Goal: Task Accomplishment & Management: Use online tool/utility

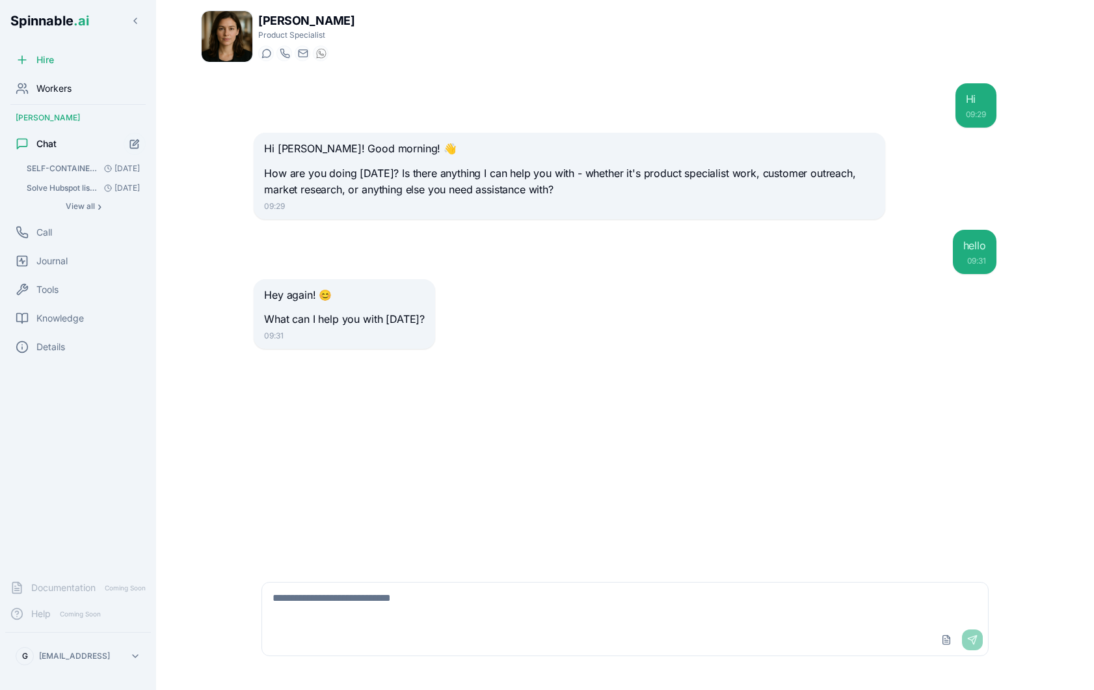
click at [69, 83] on span "Workers" at bounding box center [53, 88] width 35 height 13
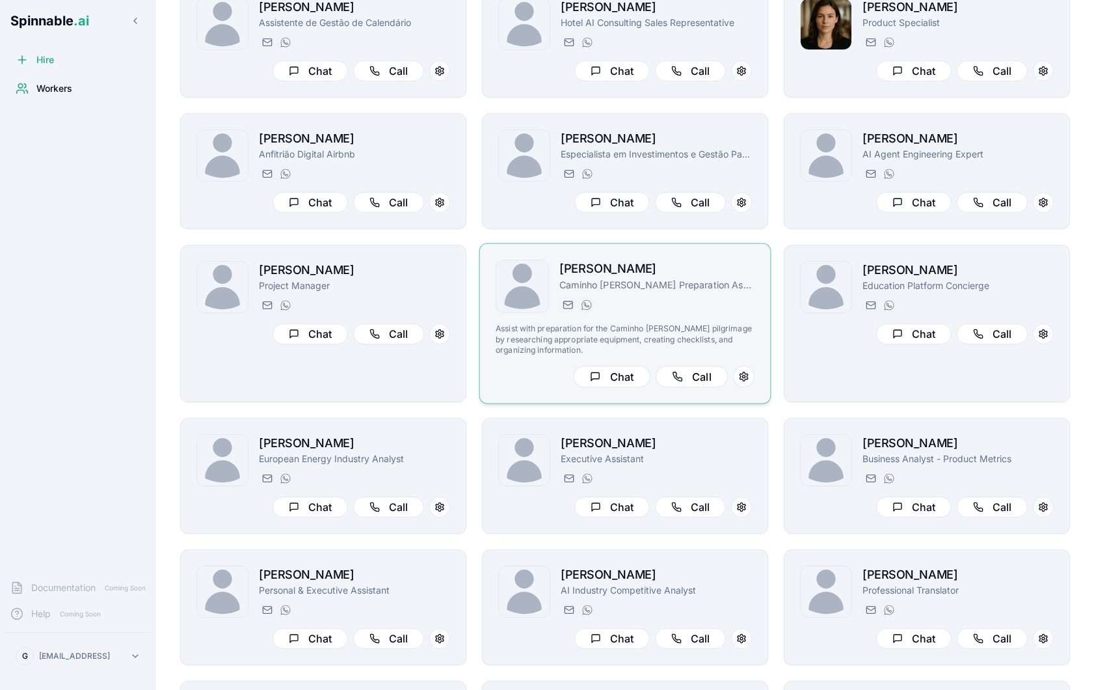
scroll to position [101, 0]
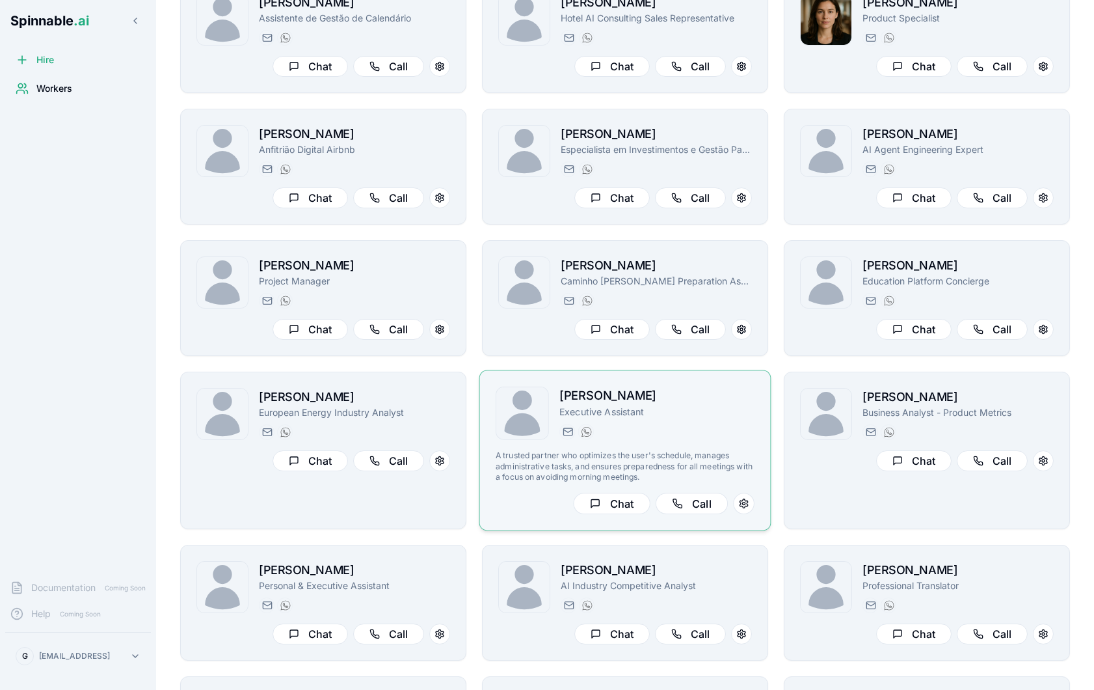
click at [701, 453] on p "A trusted partner who optimizes the user's schedule, manages administrative tas…" at bounding box center [625, 466] width 259 height 32
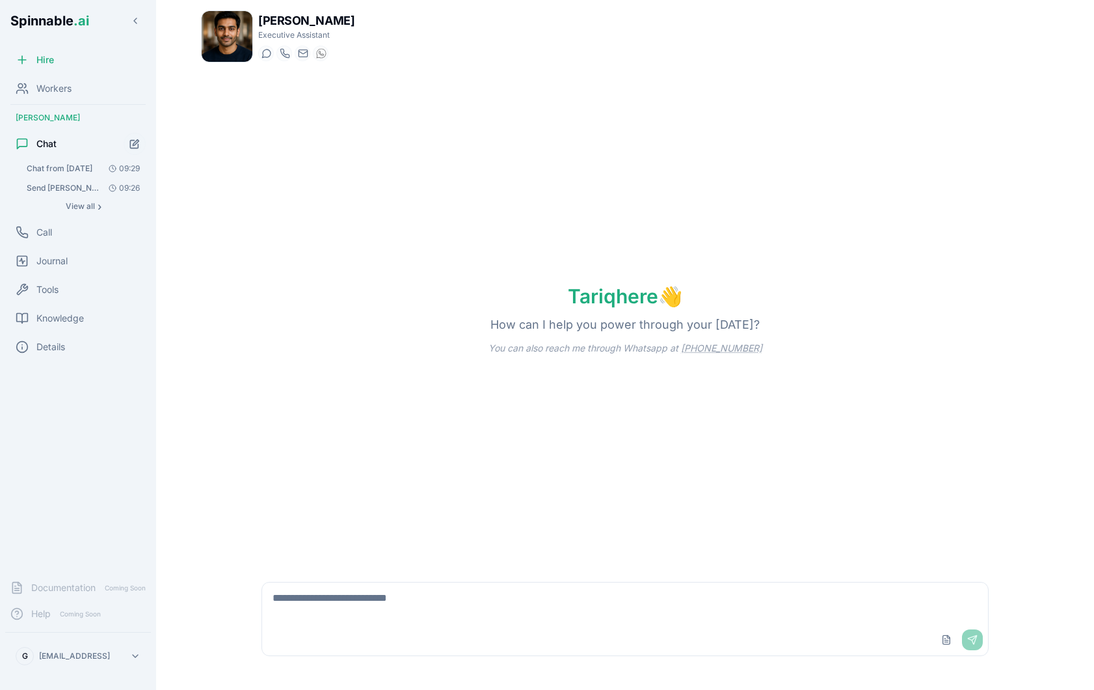
click at [401, 593] on textarea at bounding box center [625, 603] width 726 height 42
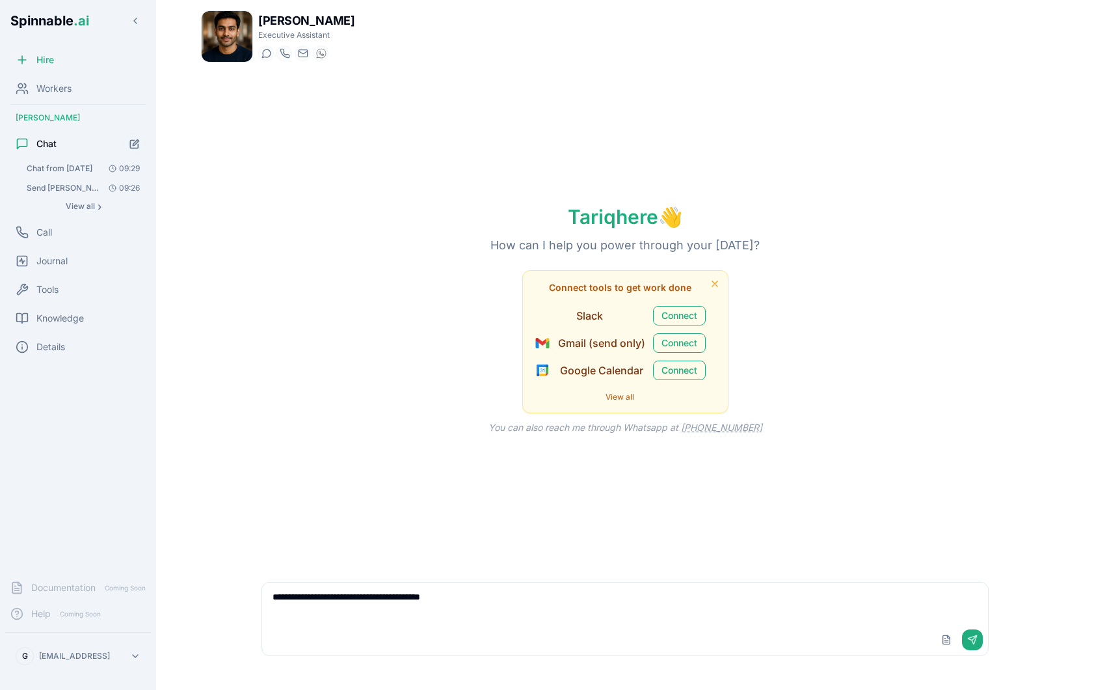
type textarea "**********"
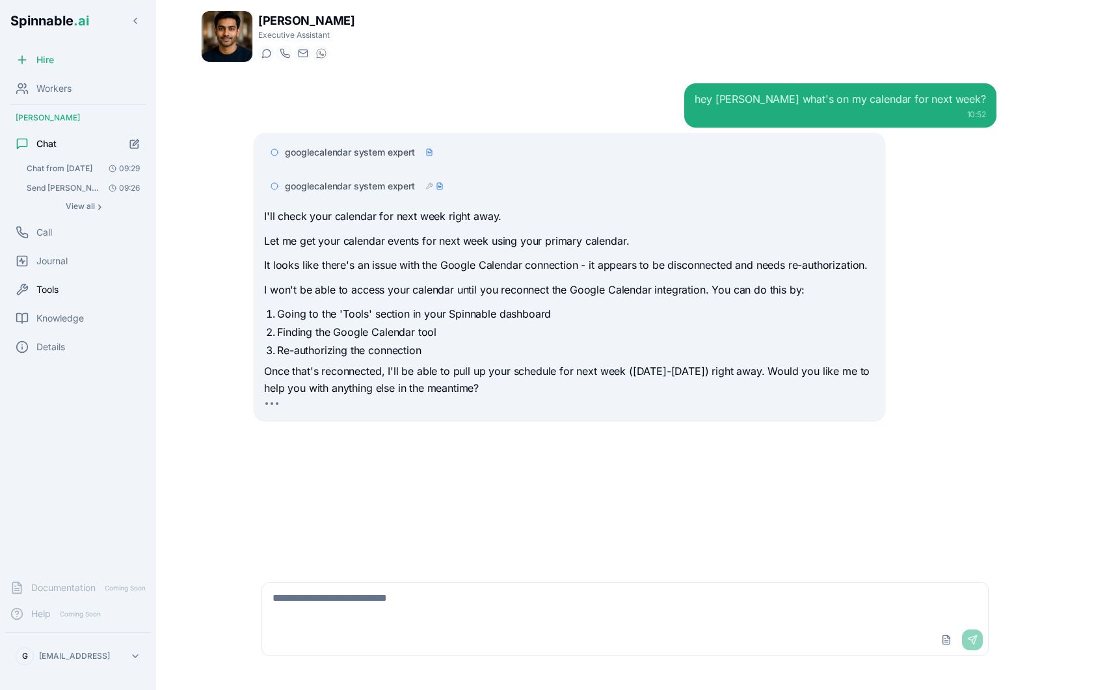
click at [68, 289] on div "Tools" at bounding box center [78, 289] width 146 height 26
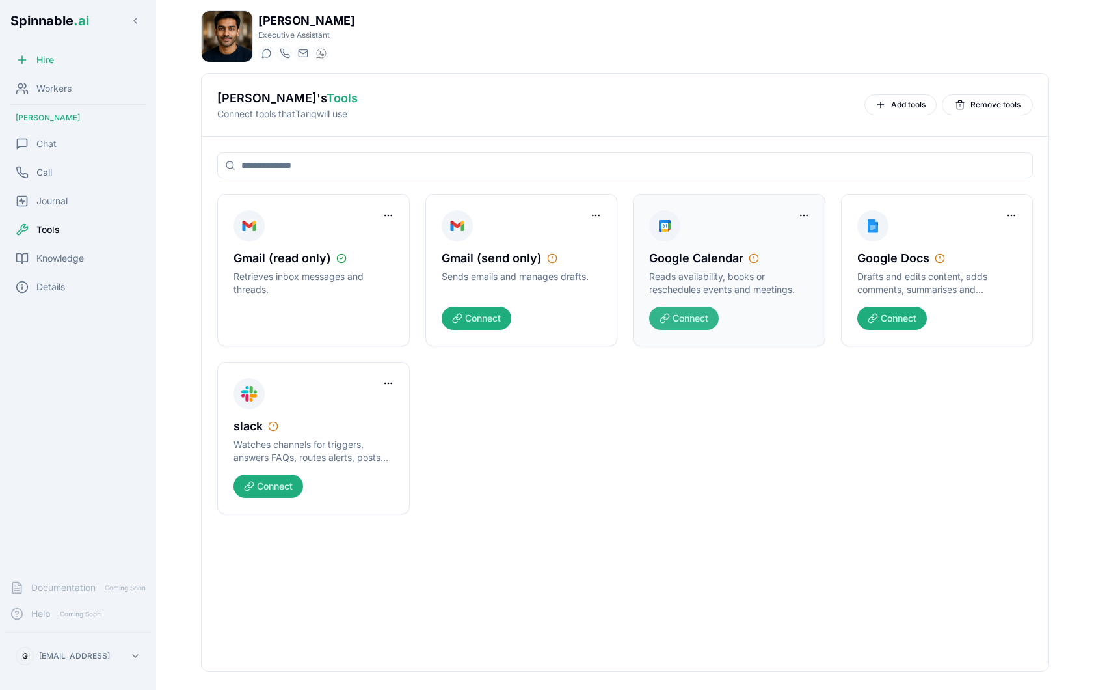
click at [691, 323] on button "Connect" at bounding box center [684, 317] width 70 height 23
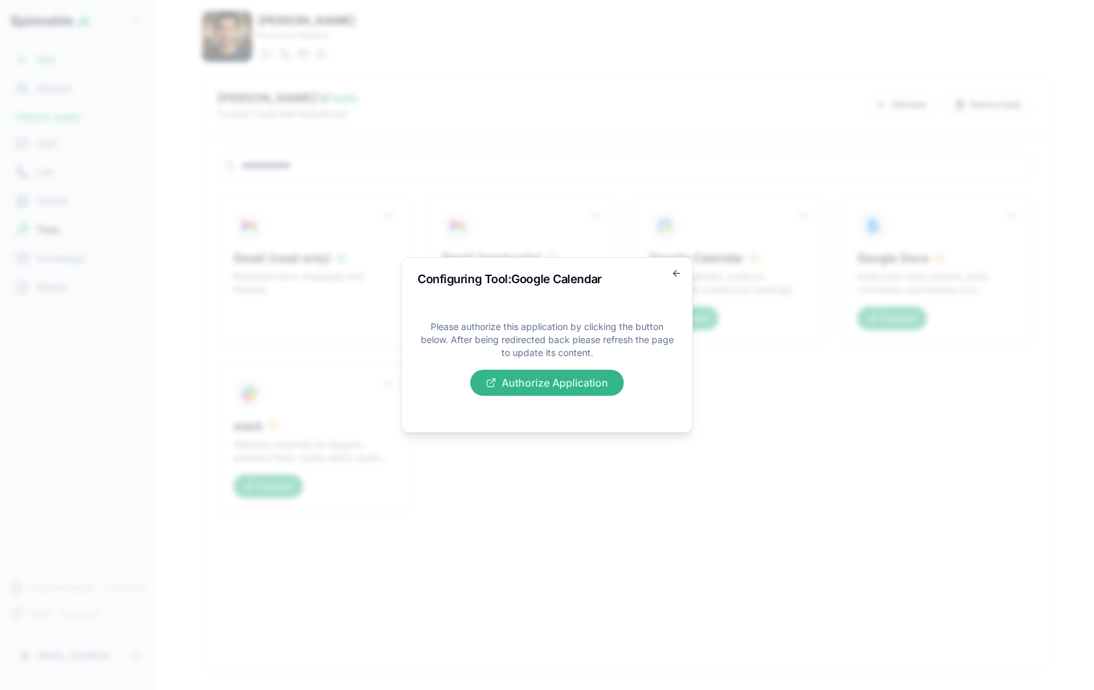
click at [606, 383] on button "Authorize Application" at bounding box center [547, 382] width 154 height 26
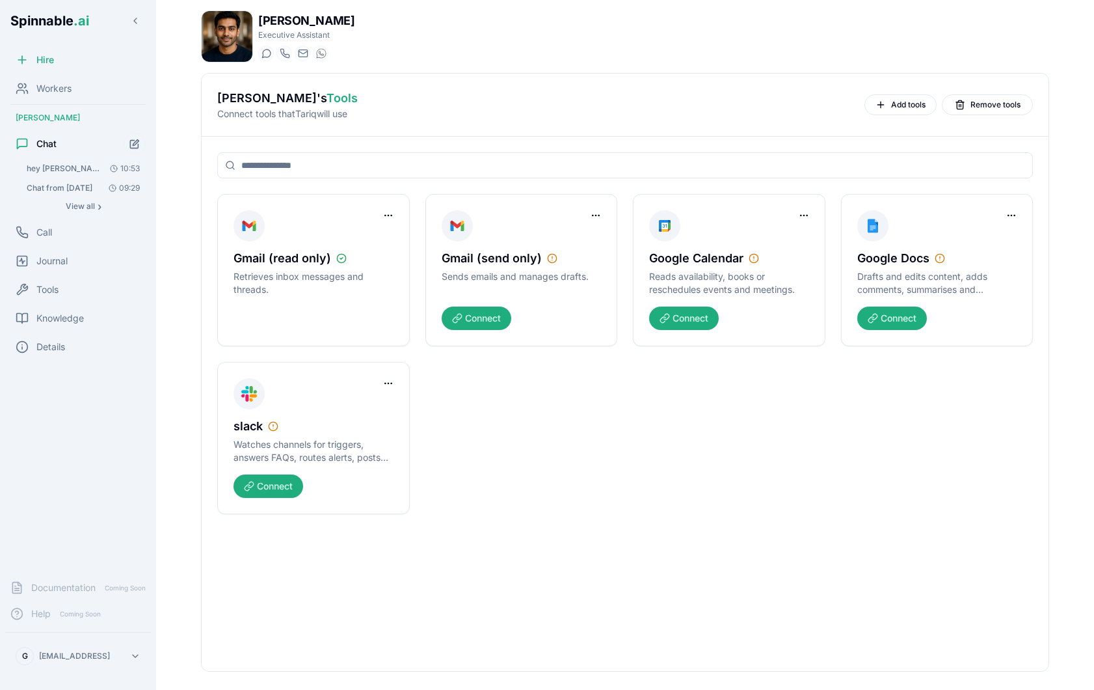
click at [89, 167] on span "hey [PERSON_NAME] what's on my calendar for next week?" at bounding box center [64, 168] width 74 height 10
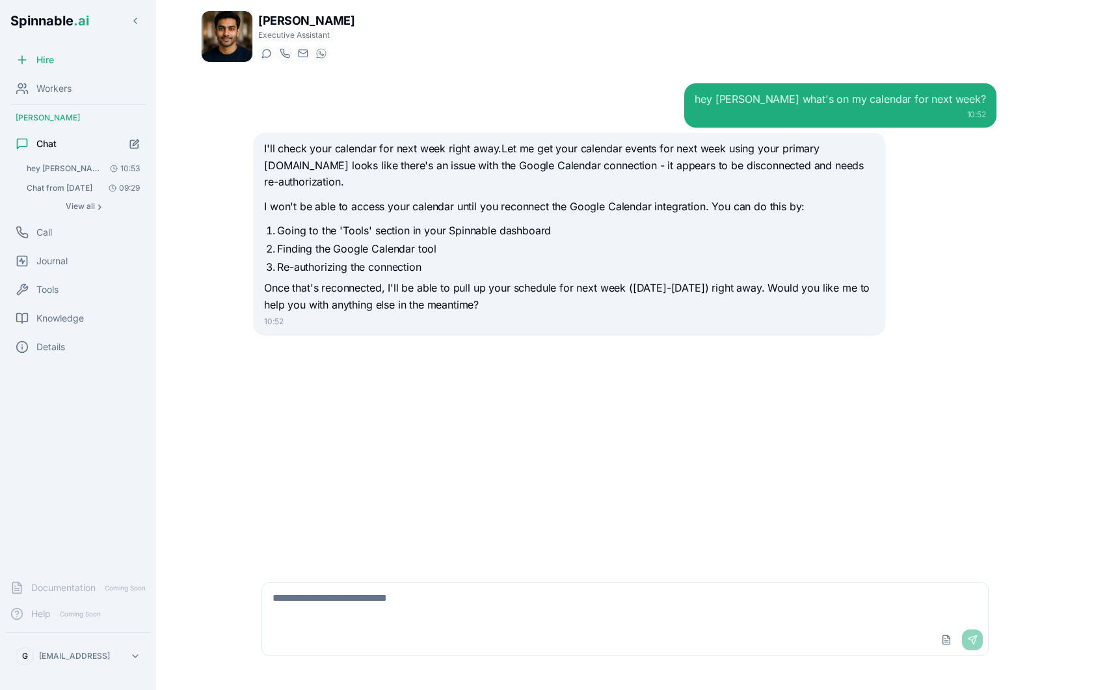
click at [476, 605] on textarea at bounding box center [625, 603] width 726 height 42
type textarea "*********"
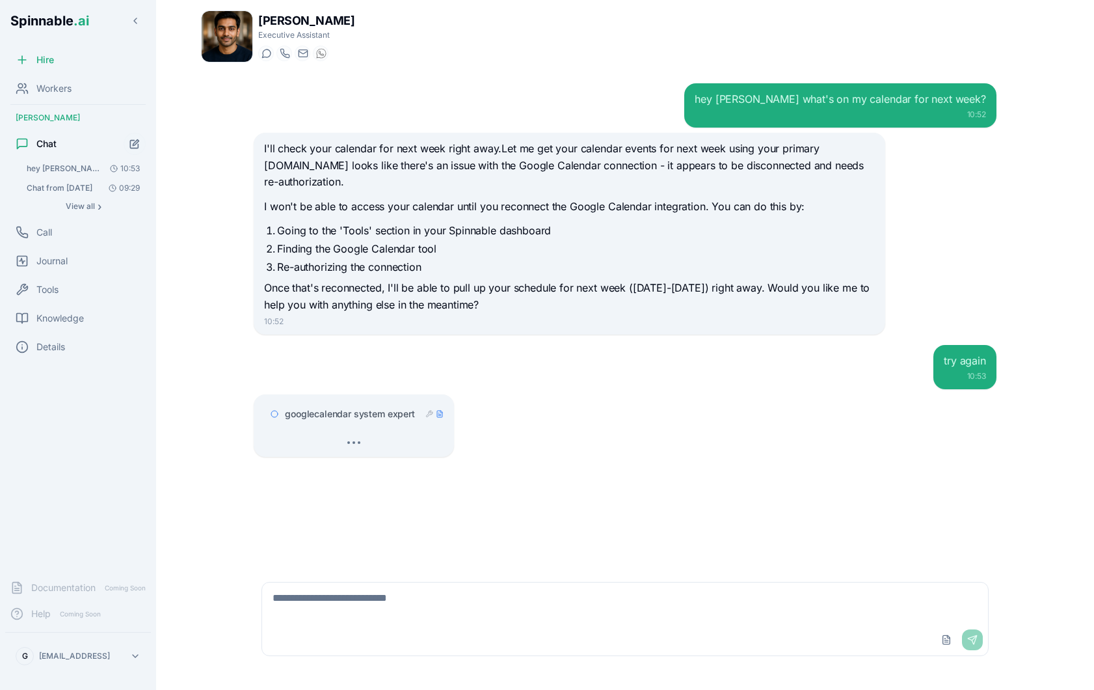
click at [352, 407] on span "googlecalendar system expert" at bounding box center [350, 413] width 130 height 13
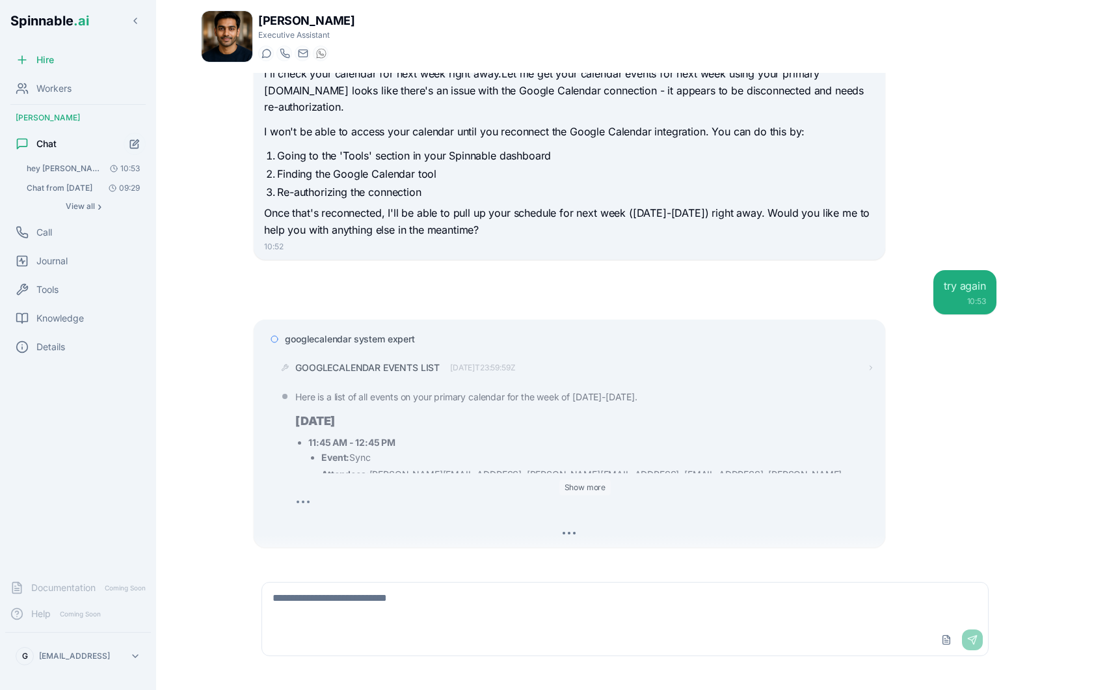
click at [587, 479] on button "Show more" at bounding box center [585, 487] width 52 height 16
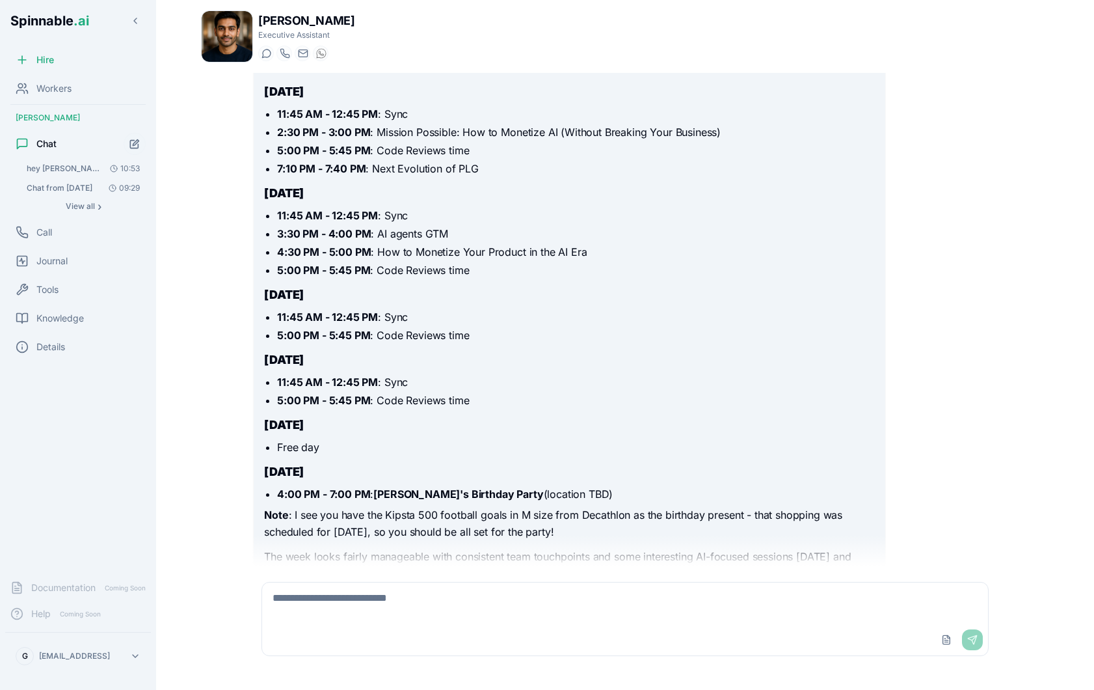
scroll to position [1694, 0]
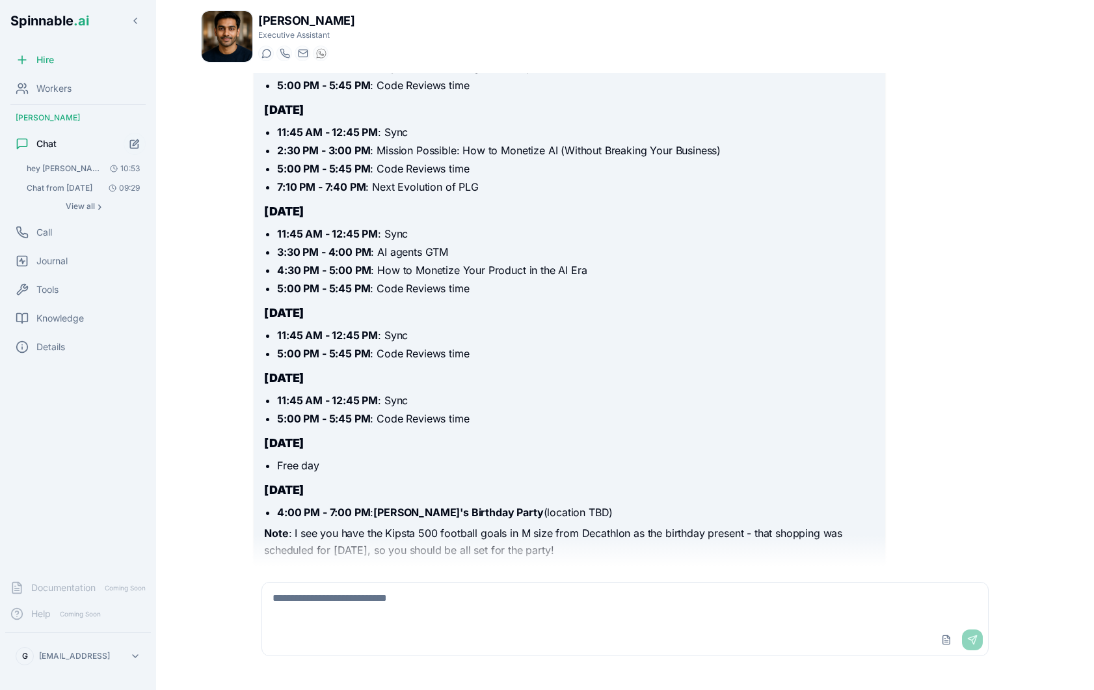
drag, startPoint x: 349, startPoint y: 445, endPoint x: 560, endPoint y: 463, distance: 211.6
click at [560, 525] on p "Note : I see you have the Kipsta 500 football goals in M size from Decathlon as…" at bounding box center [569, 541] width 610 height 33
click at [566, 525] on p "Note : I see you have the Kipsta 500 football goals in M size from Decathlon as…" at bounding box center [569, 541] width 610 height 33
drag, startPoint x: 575, startPoint y: 463, endPoint x: 312, endPoint y: 436, distance: 264.2
click at [312, 525] on p "Note : I see you have the Kipsta 500 football goals in M size from Decathlon as…" at bounding box center [569, 541] width 610 height 33
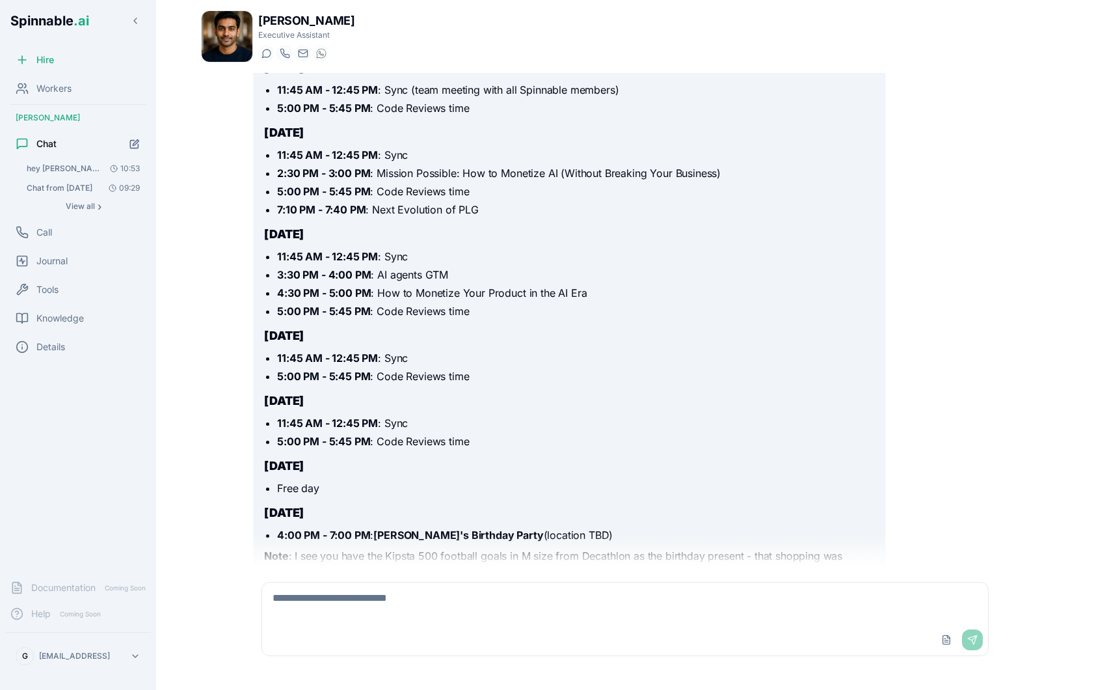
scroll to position [1677, 0]
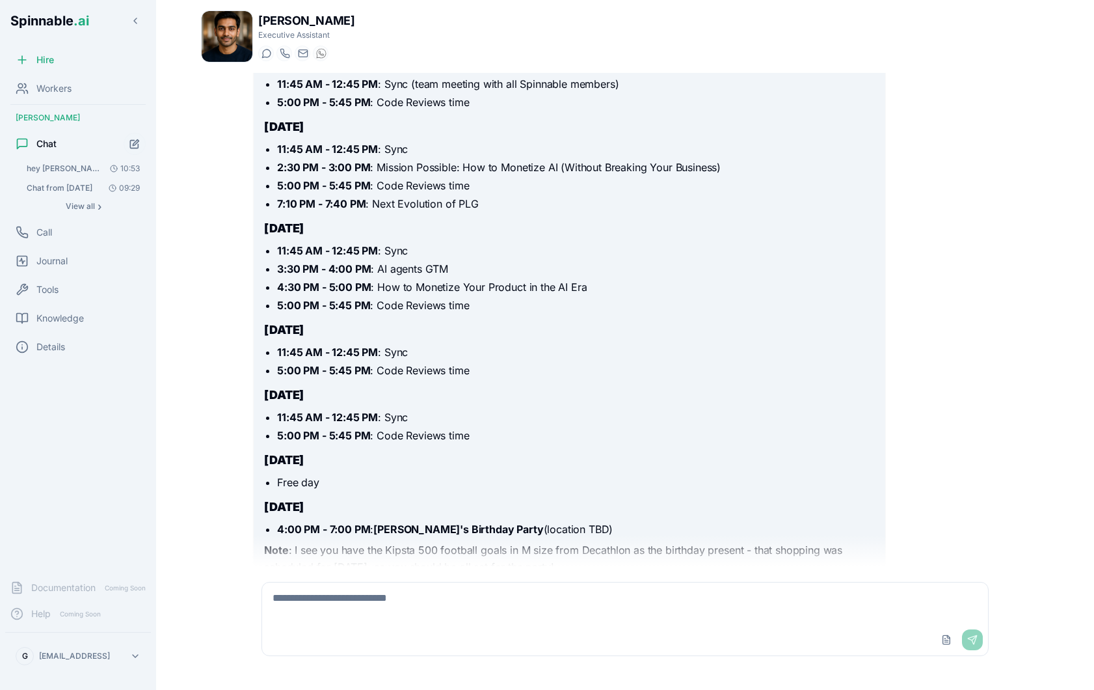
click at [464, 542] on p "Note : I see you have the Kipsta 500 football goals in M size from Decathlon as…" at bounding box center [569, 558] width 610 height 33
click at [446, 542] on p "Note : I see you have the Kipsta 500 football goals in M size from Decathlon as…" at bounding box center [569, 558] width 610 height 33
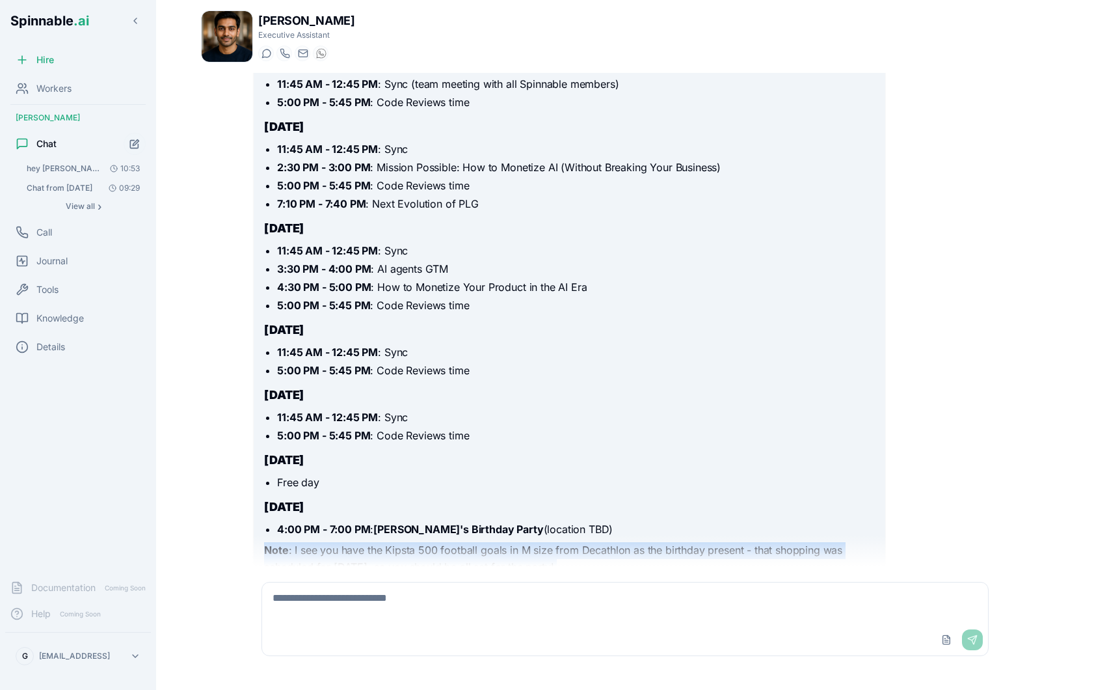
click at [446, 542] on p "Note : I see you have the Kipsta 500 football goals in M size from Decathlon as…" at bounding box center [569, 558] width 610 height 33
drag, startPoint x: 379, startPoint y: 460, endPoint x: 528, endPoint y: 462, distance: 148.3
click at [528, 542] on p "Note : I see you have the Kipsta 500 football goals in M size from Decathlon as…" at bounding box center [569, 558] width 610 height 33
copy p "Kipsta 500 football goals in M"
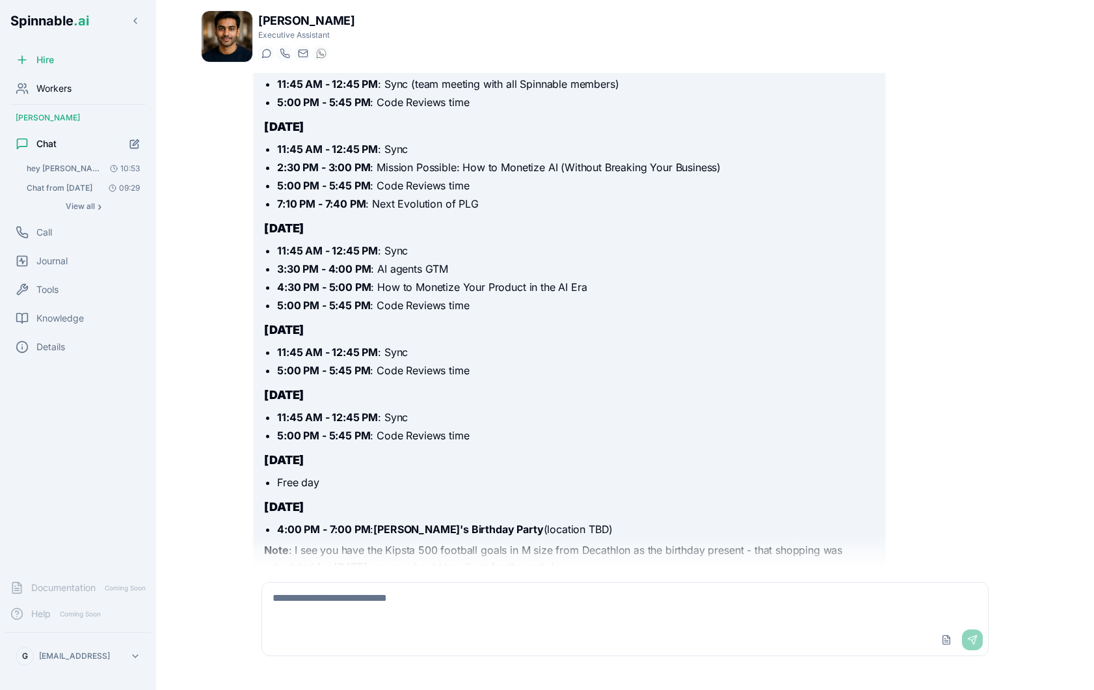
click at [62, 81] on div "Workers" at bounding box center [78, 88] width 146 height 26
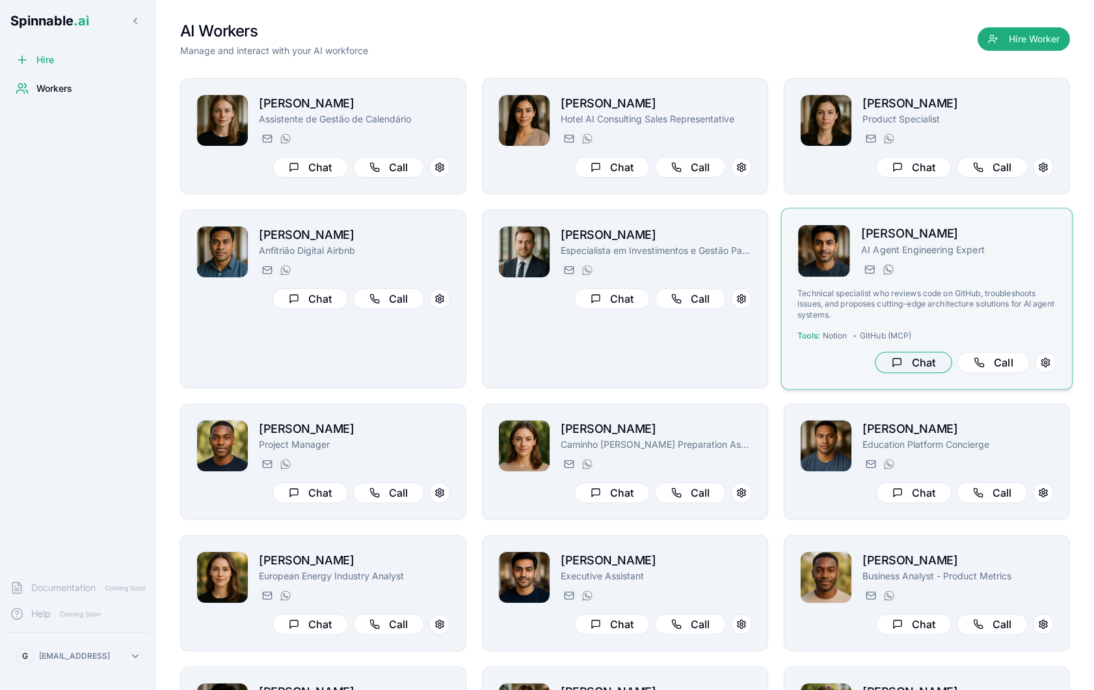
click at [919, 364] on button "Chat" at bounding box center [913, 362] width 77 height 21
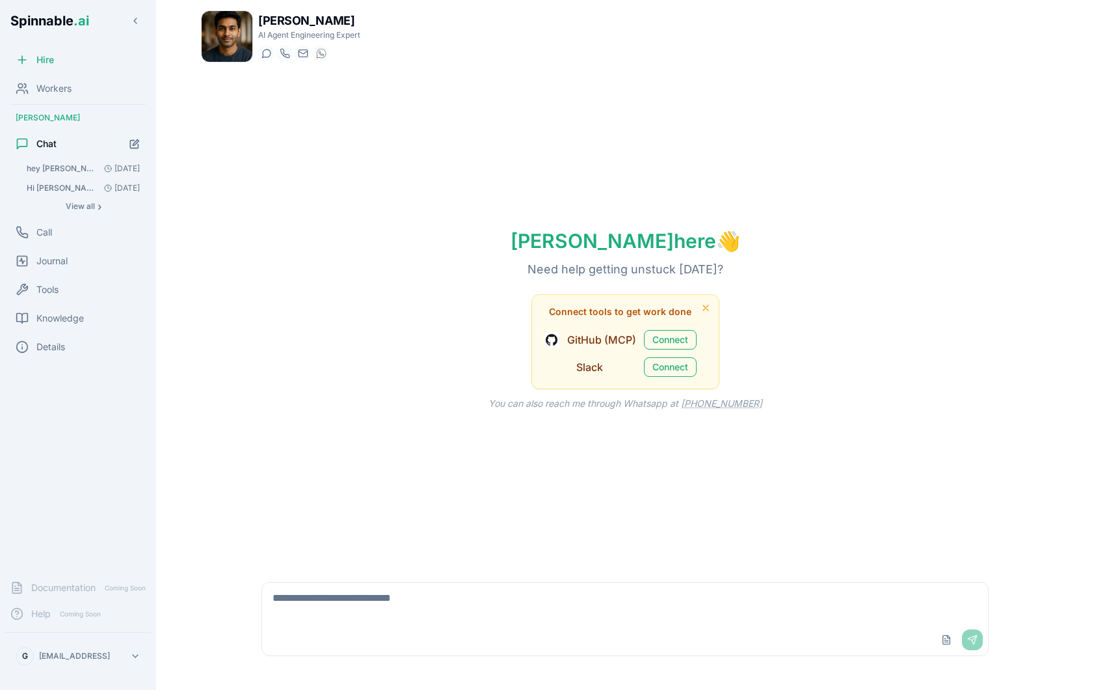
click at [528, 609] on textarea at bounding box center [625, 603] width 726 height 42
paste textarea "**********"
type textarea "**********"
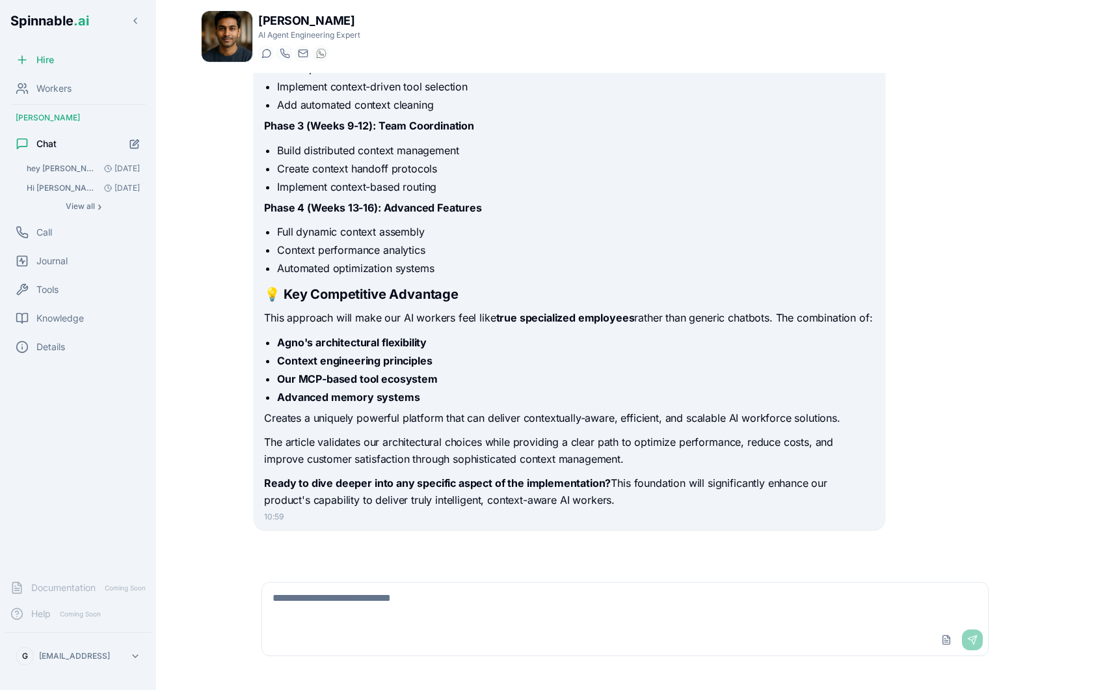
scroll to position [885, 0]
click at [83, 204] on span "View all" at bounding box center [80, 206] width 29 height 10
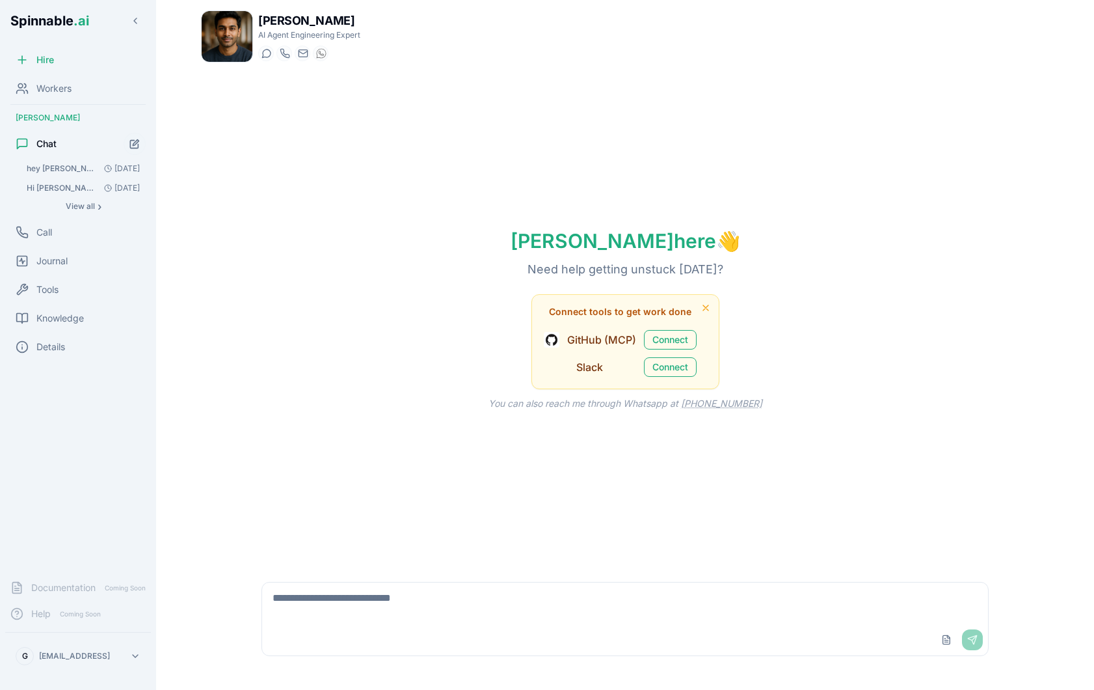
click at [78, 162] on button "hey [PERSON_NAME] check the latest PRs on github from the backend repo and conf…" at bounding box center [83, 168] width 125 height 18
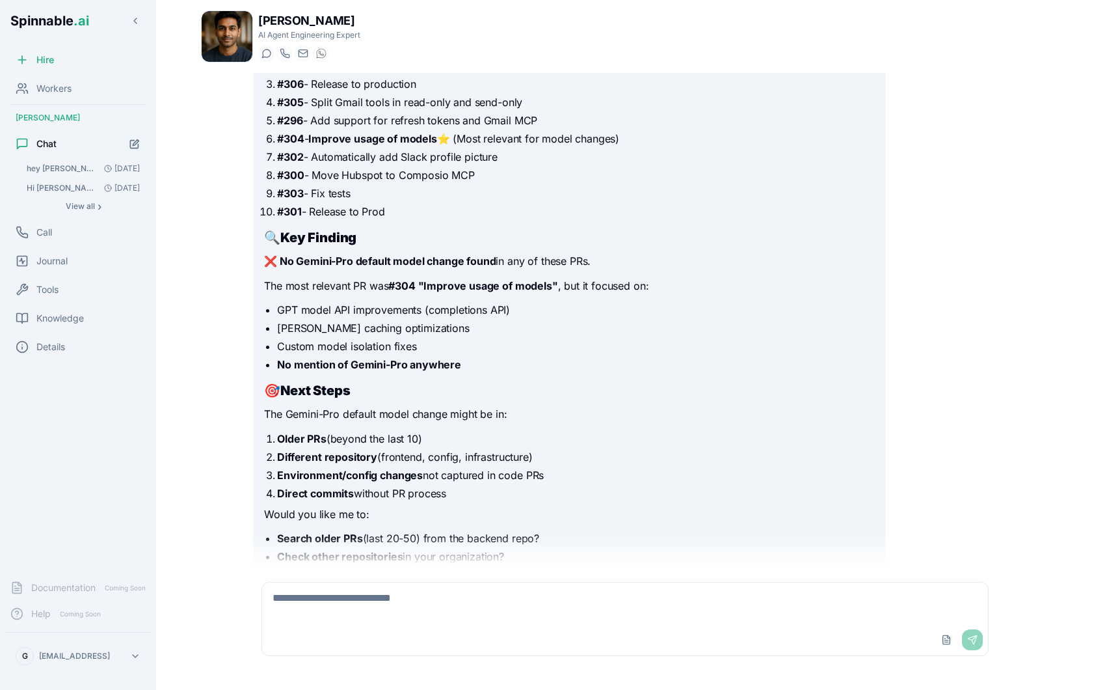
scroll to position [902, 0]
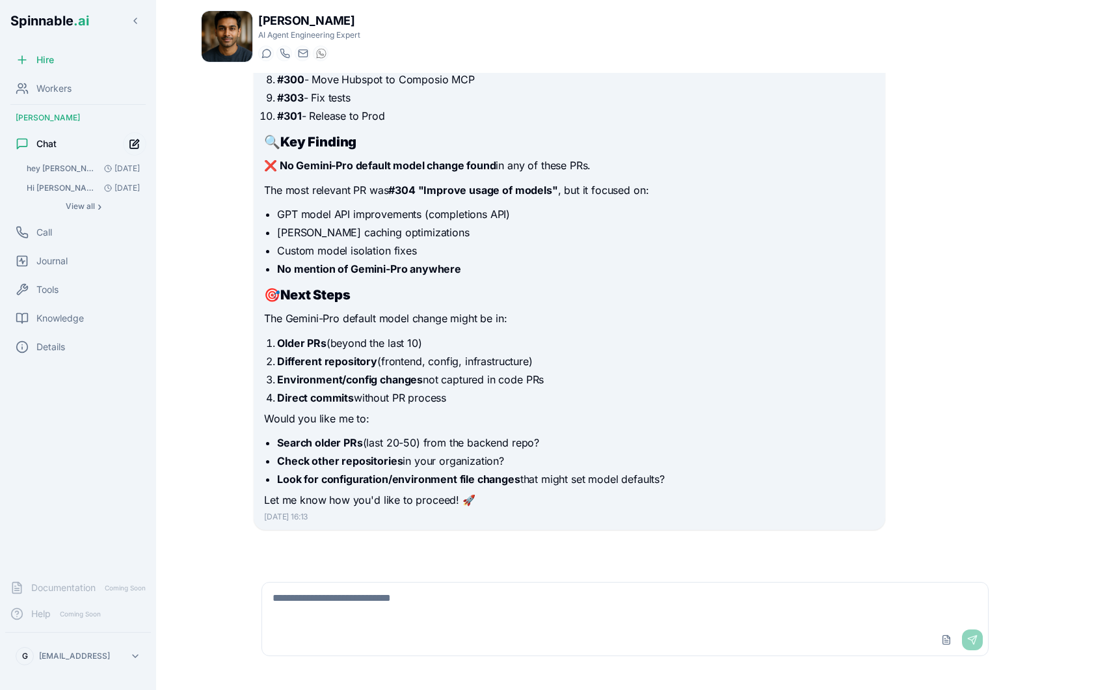
click at [134, 146] on icon "Start new chat" at bounding box center [134, 144] width 11 height 11
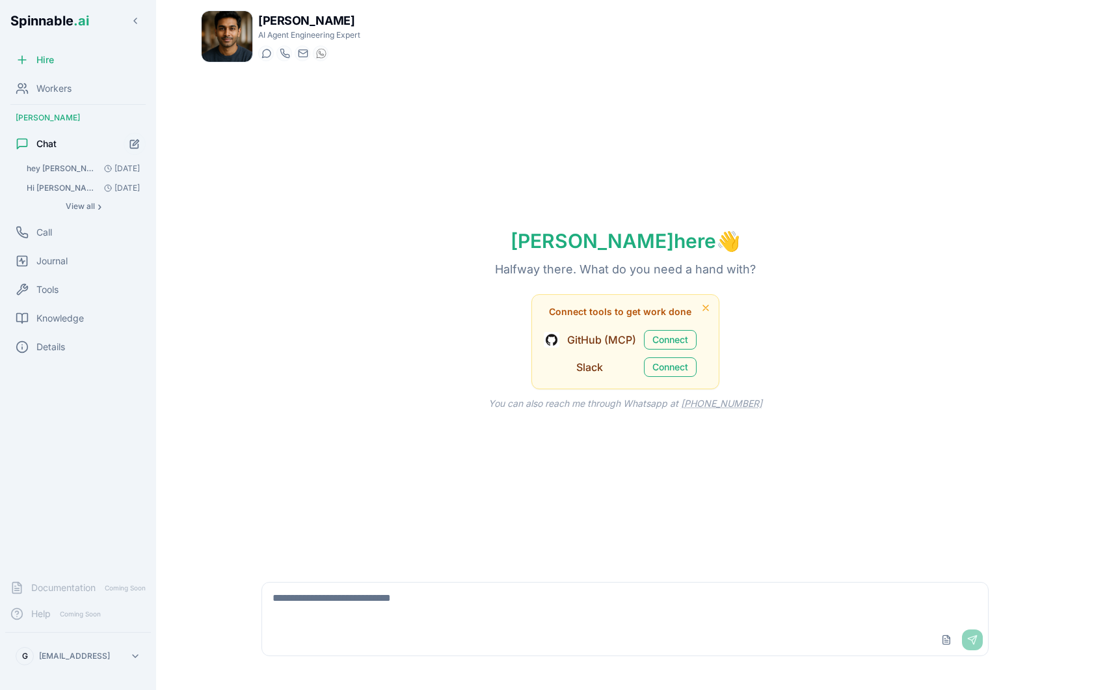
click at [511, 601] on textarea at bounding box center [625, 603] width 726 height 42
type textarea "**"
click at [53, 82] on span "Workers" at bounding box center [53, 88] width 35 height 13
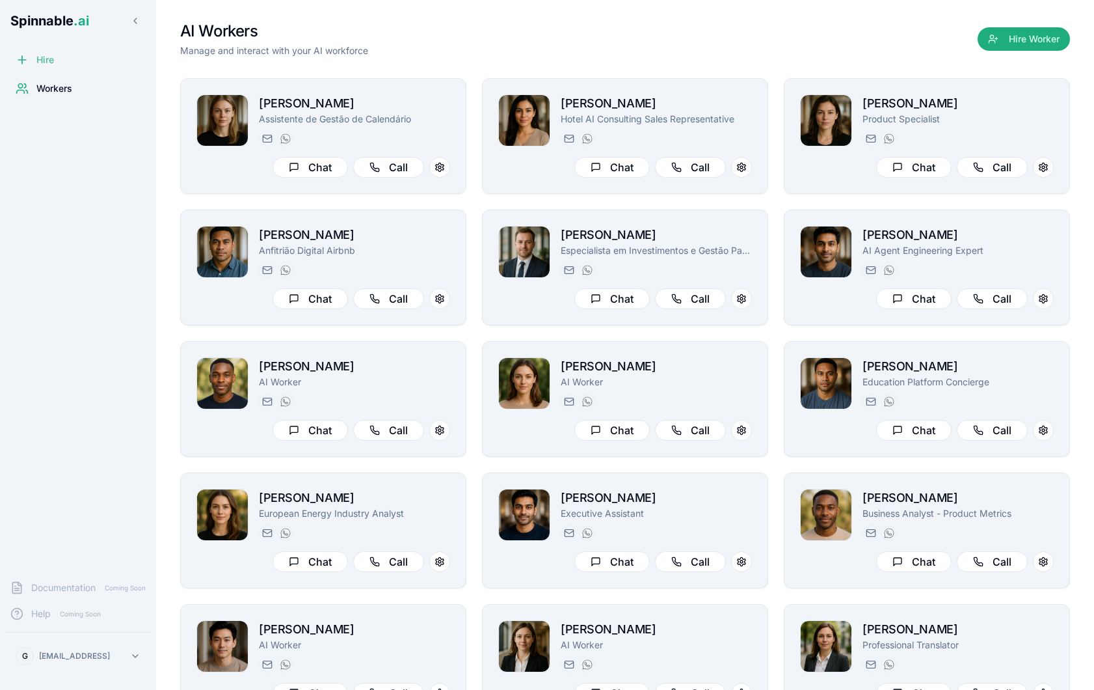
click at [48, 60] on span "Hire" at bounding box center [45, 59] width 18 height 13
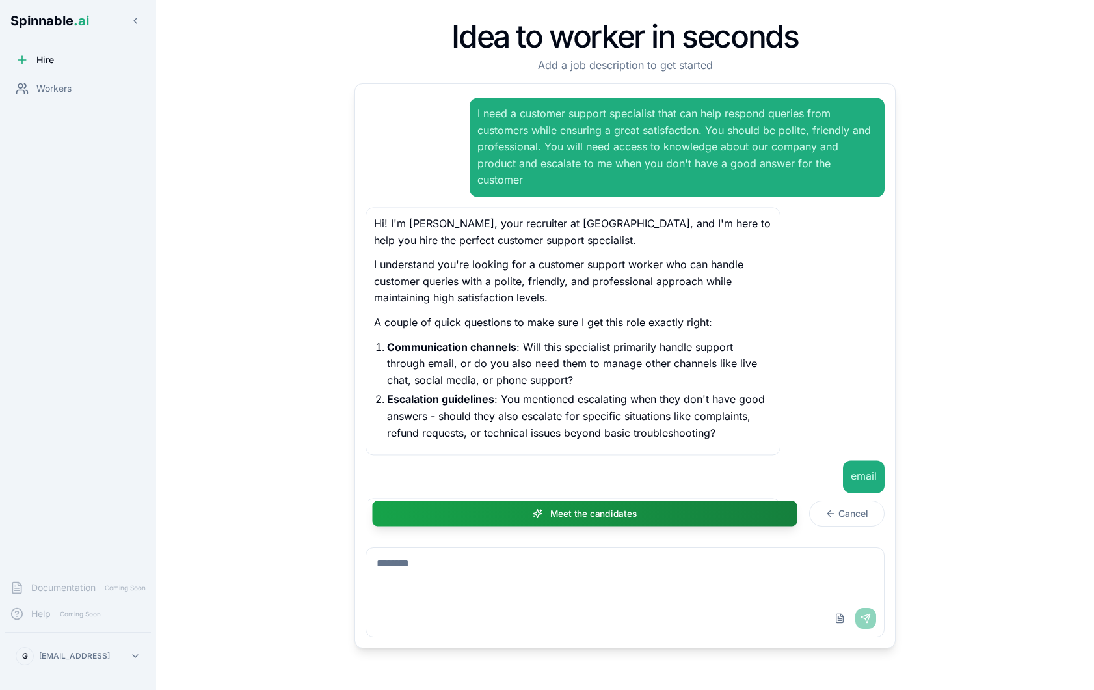
scroll to position [613, 0]
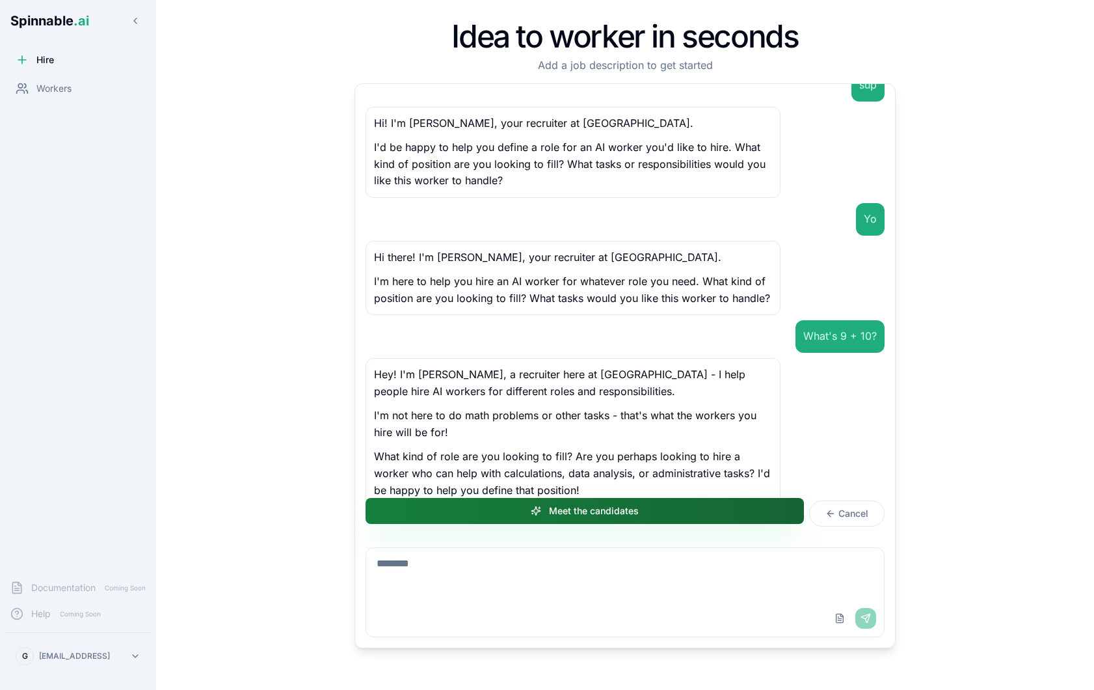
click at [668, 518] on button "Meet the candidates" at bounding box center [585, 511] width 438 height 26
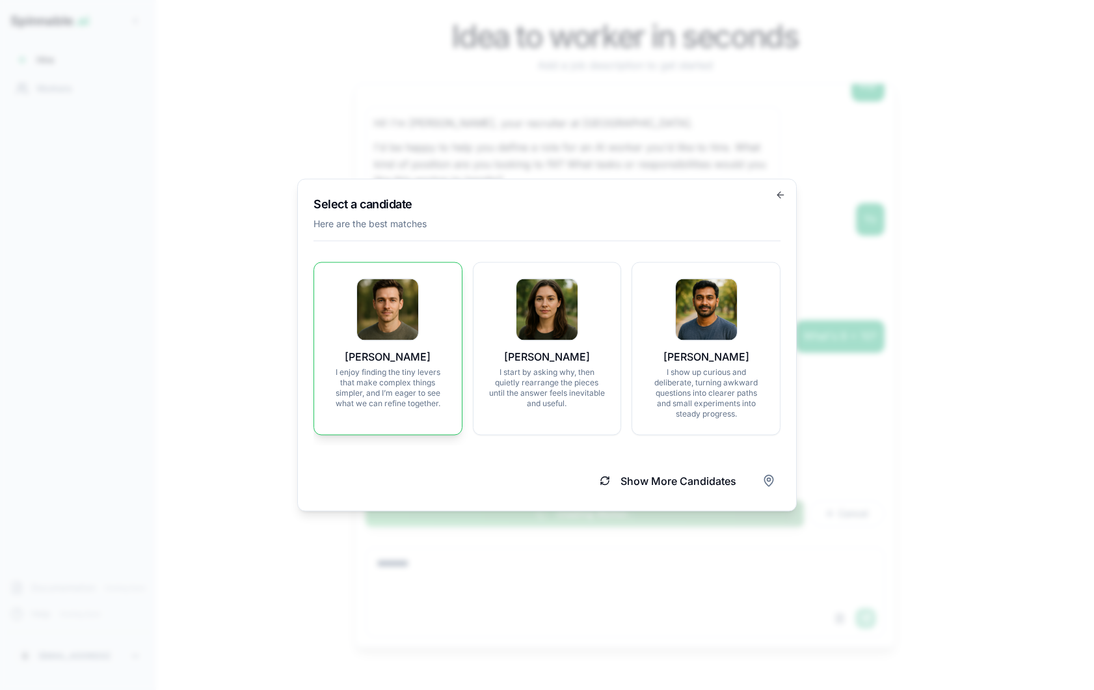
click at [439, 319] on div "[PERSON_NAME] I enjoy finding the tiny levers that make complex things simpler,…" at bounding box center [388, 343] width 116 height 130
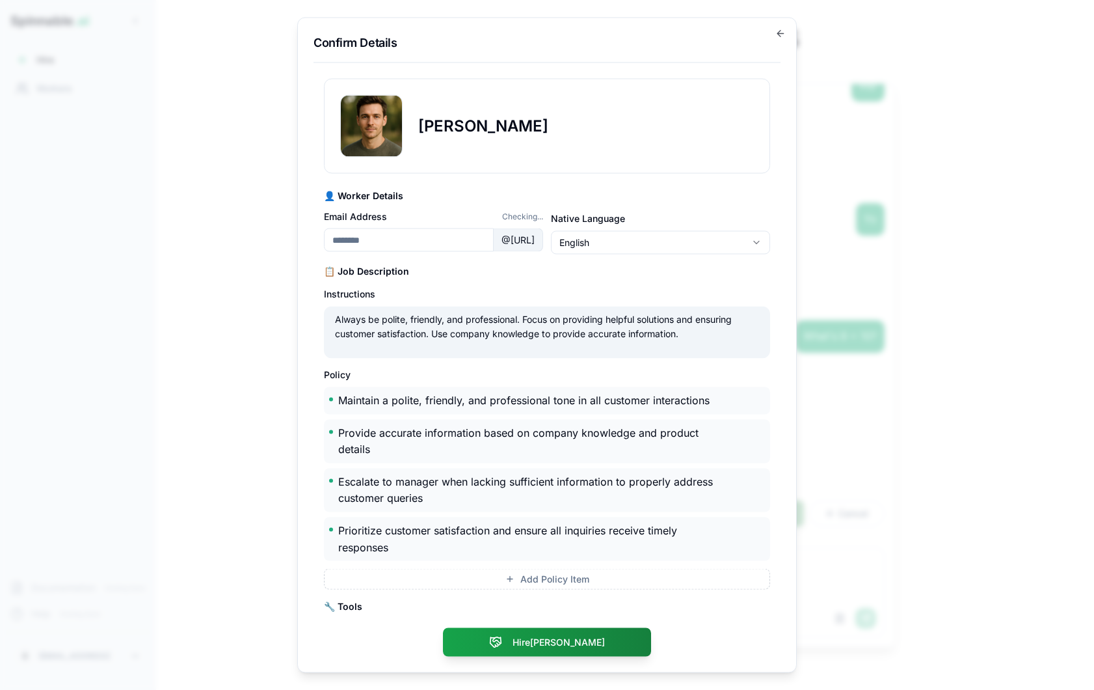
type input "**********"
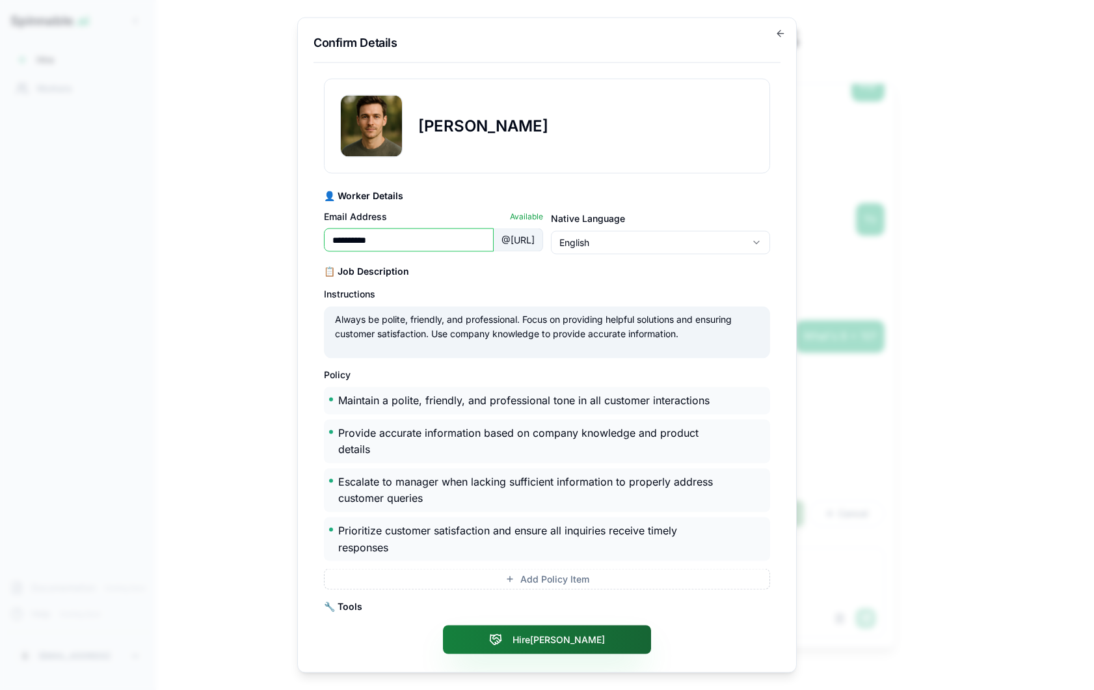
click at [584, 642] on button "Hire [PERSON_NAME]" at bounding box center [547, 639] width 208 height 29
